Goal: Navigation & Orientation: Find specific page/section

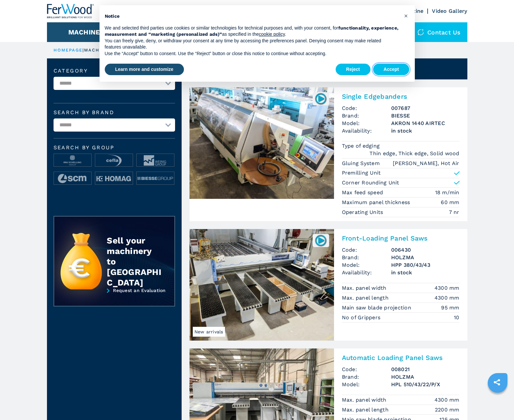
click at [391, 69] on button "Accept" at bounding box center [391, 70] width 36 height 12
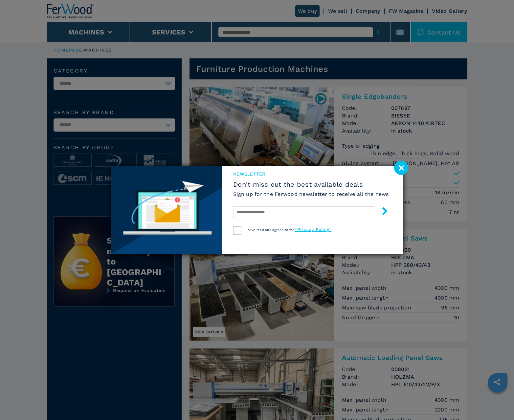
scroll to position [656, 0]
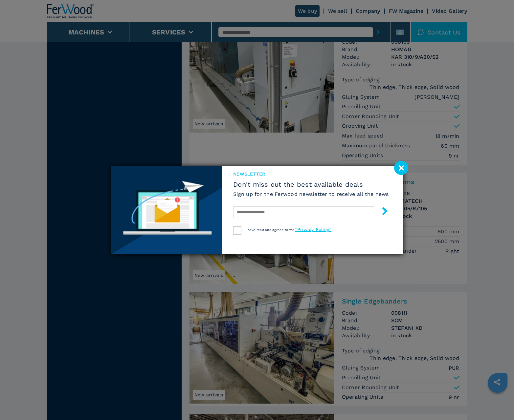
click at [401, 168] on image at bounding box center [401, 168] width 14 height 14
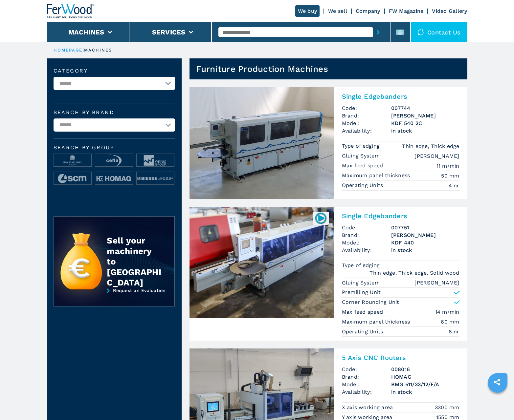
scroll to position [656, 0]
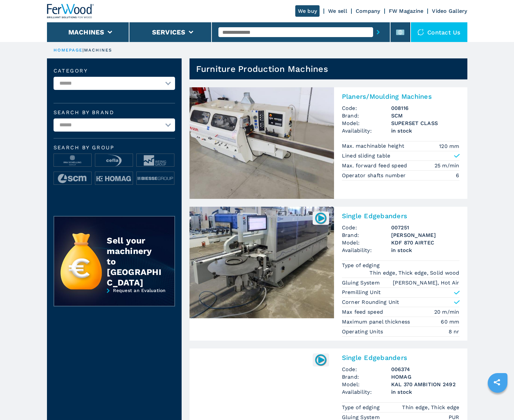
scroll to position [656, 0]
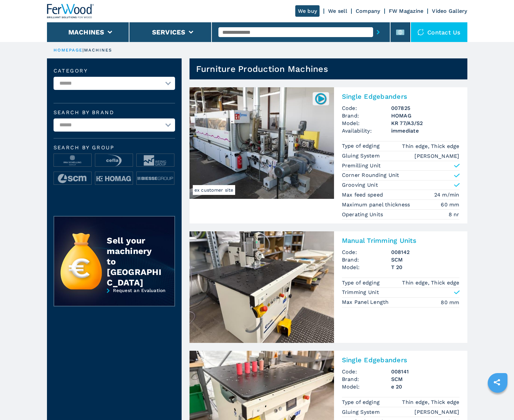
scroll to position [656, 0]
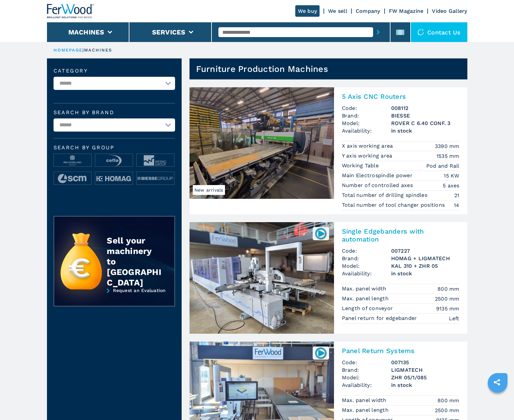
scroll to position [656, 0]
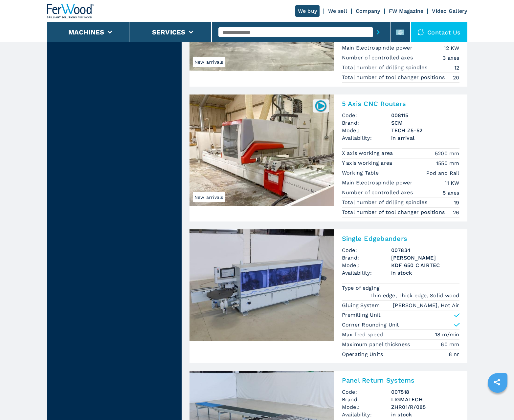
scroll to position [1293, 0]
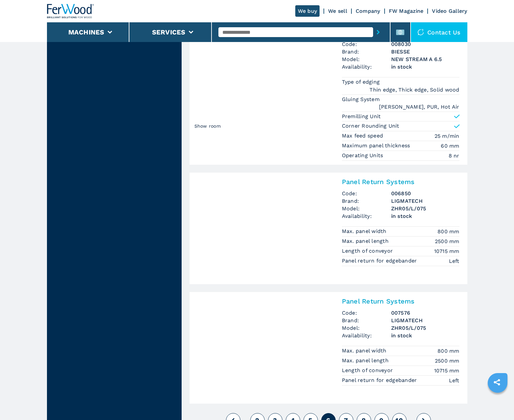
click at [346, 416] on span "7" at bounding box center [346, 420] width 4 height 8
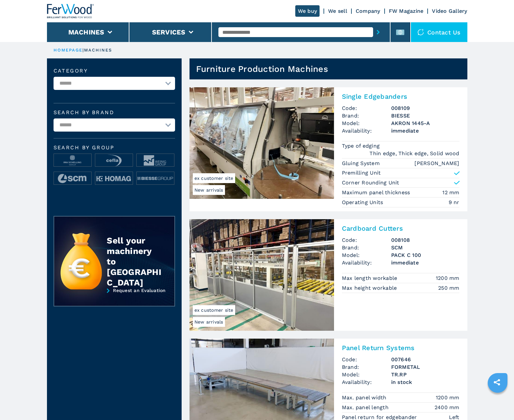
scroll to position [656, 0]
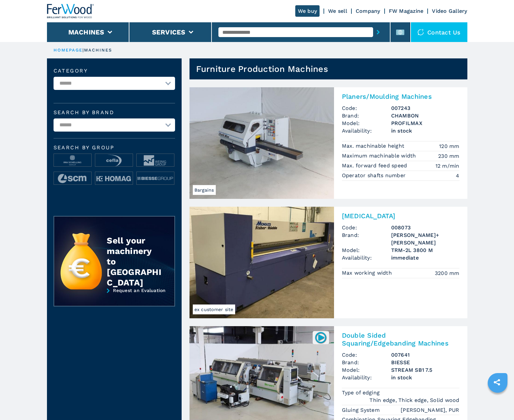
scroll to position [656, 0]
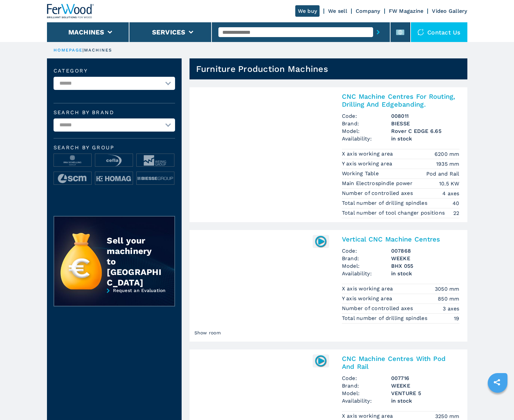
scroll to position [656, 0]
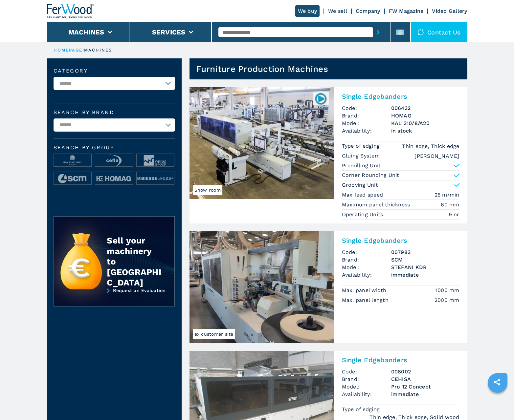
scroll to position [656, 0]
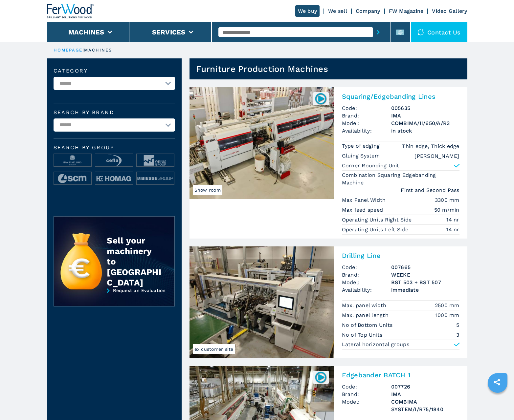
scroll to position [656, 0]
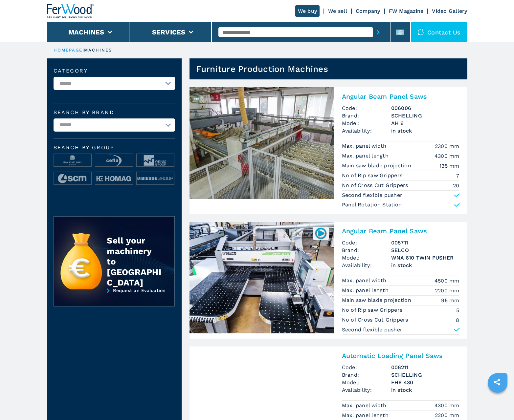
scroll to position [656, 0]
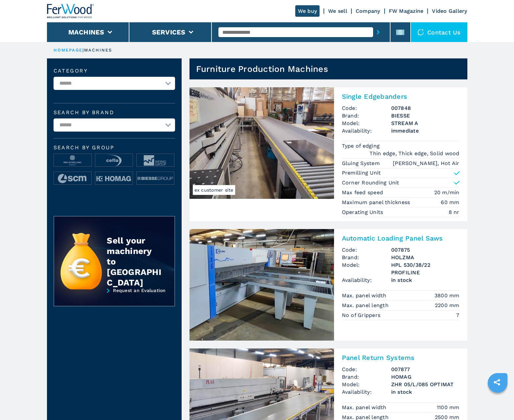
scroll to position [656, 0]
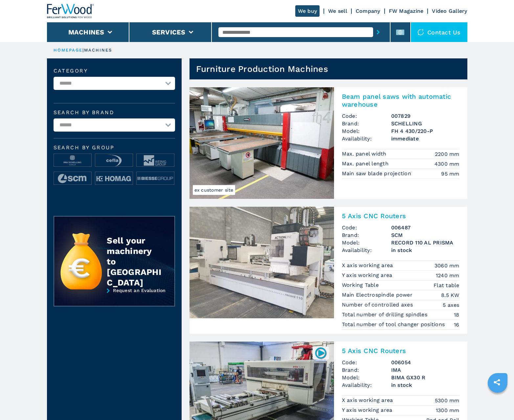
scroll to position [656, 0]
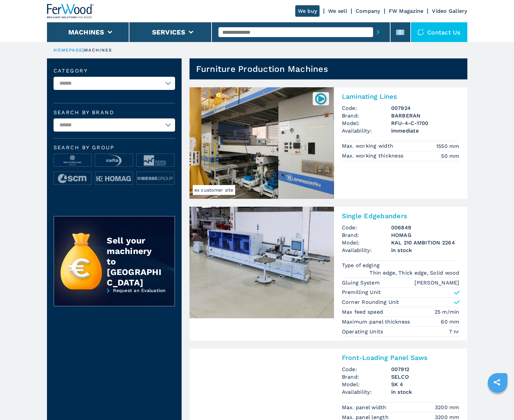
scroll to position [656, 0]
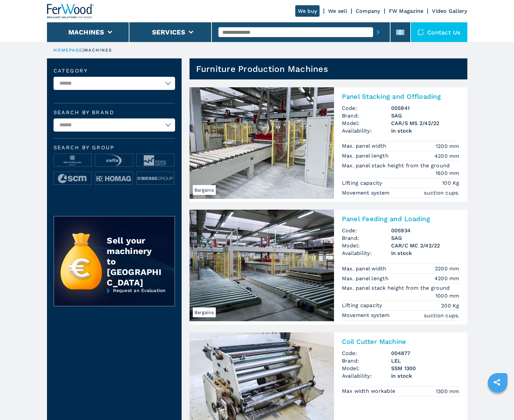
scroll to position [656, 0]
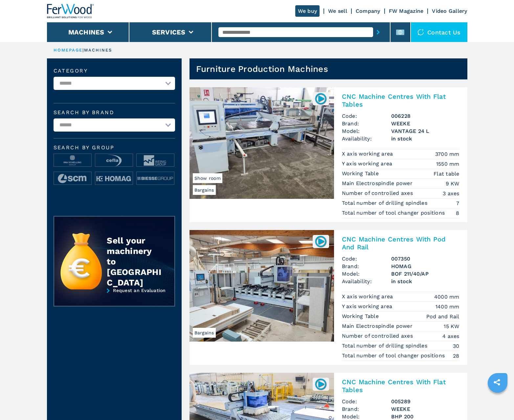
scroll to position [656, 0]
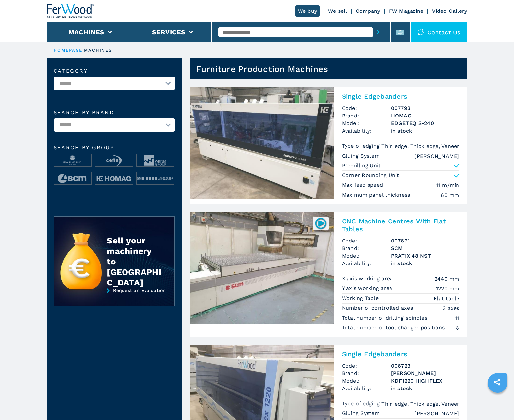
scroll to position [656, 0]
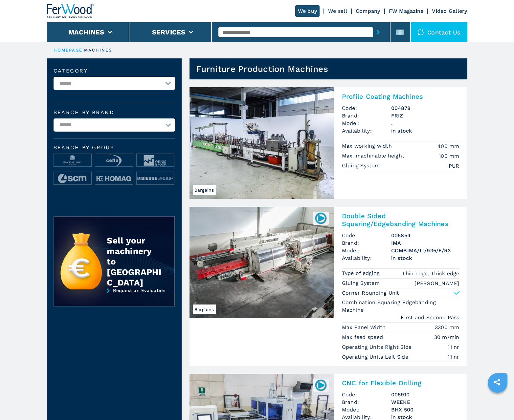
scroll to position [656, 0]
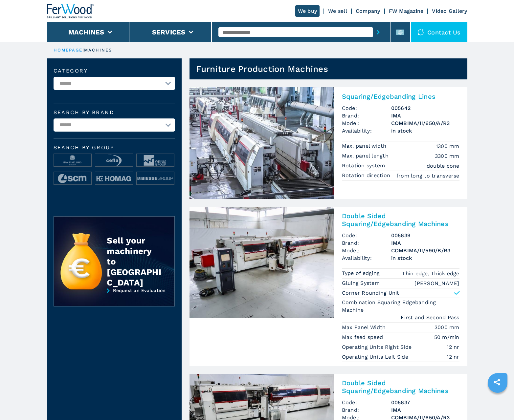
scroll to position [656, 0]
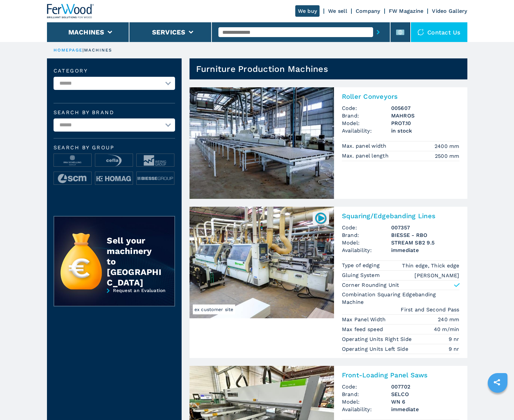
scroll to position [656, 0]
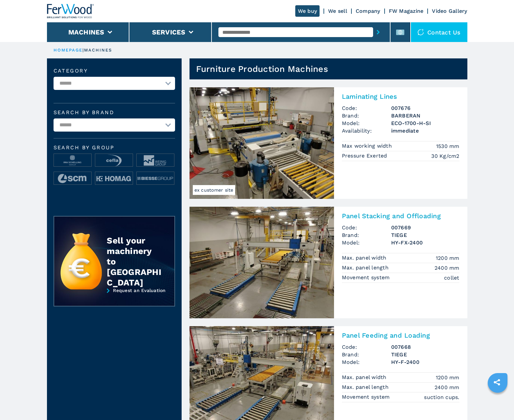
scroll to position [656, 0]
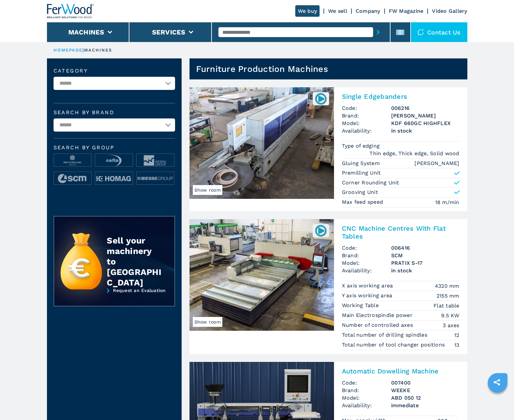
scroll to position [656, 0]
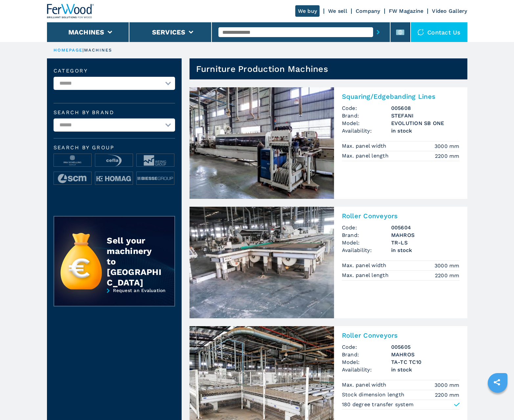
scroll to position [656, 0]
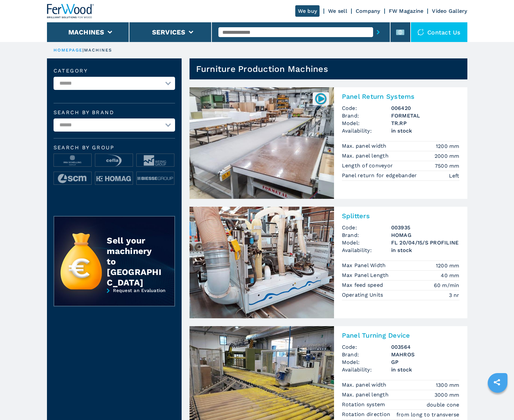
scroll to position [656, 0]
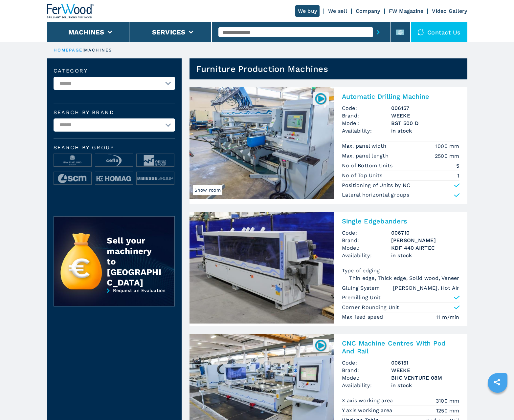
scroll to position [656, 0]
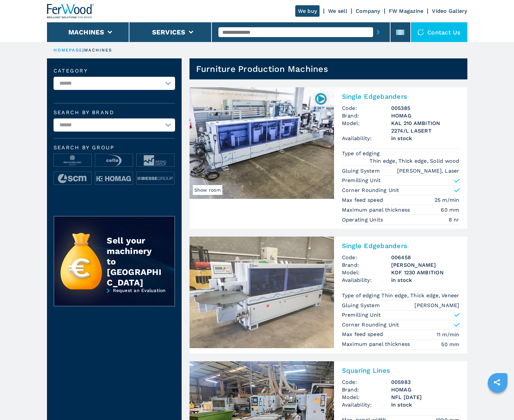
scroll to position [656, 0]
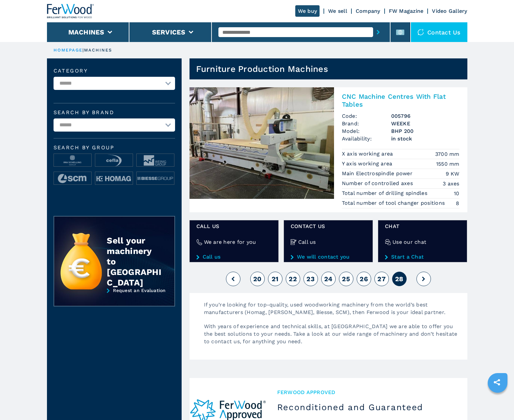
scroll to position [230, 0]
